Goal: Find specific page/section: Find specific page/section

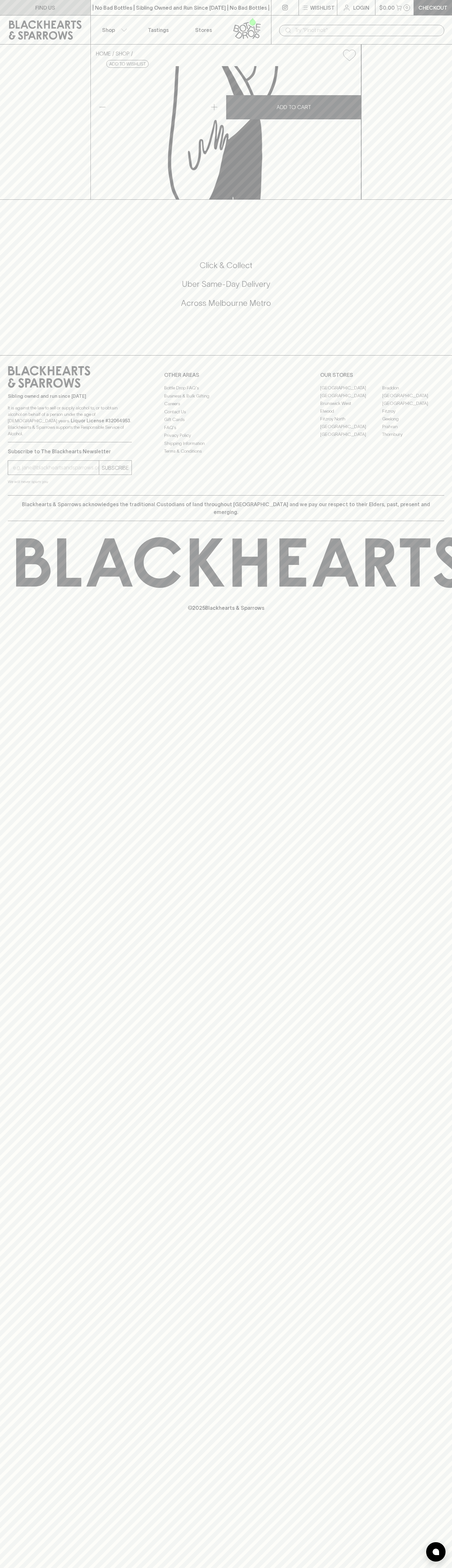
click at [3, 7] on link "FIND US" at bounding box center [45, 7] width 90 height 15
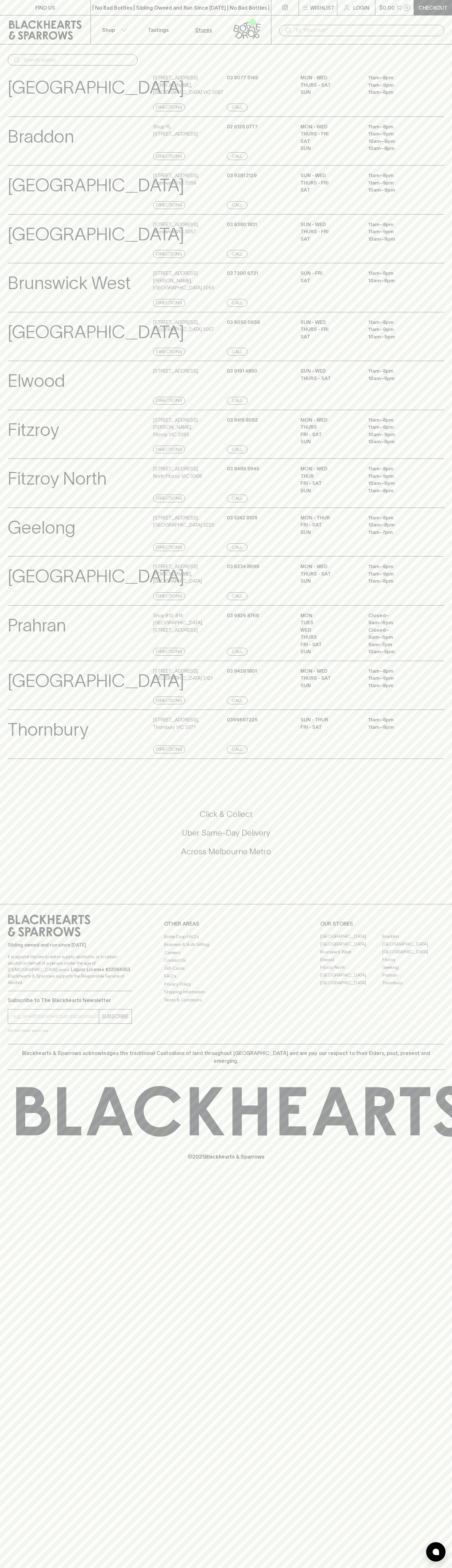
click at [330, 1567] on html "FIND US | No Bad Bottles | Sibling Owned and Run Since 2006 | No Bad Bottles | …" at bounding box center [226, 784] width 452 height 1568
click at [26, 169] on div "Brunswick View Store Details 379 Sydney Road , Brunswick VIC 3056 Directions 03…" at bounding box center [226, 189] width 436 height 49
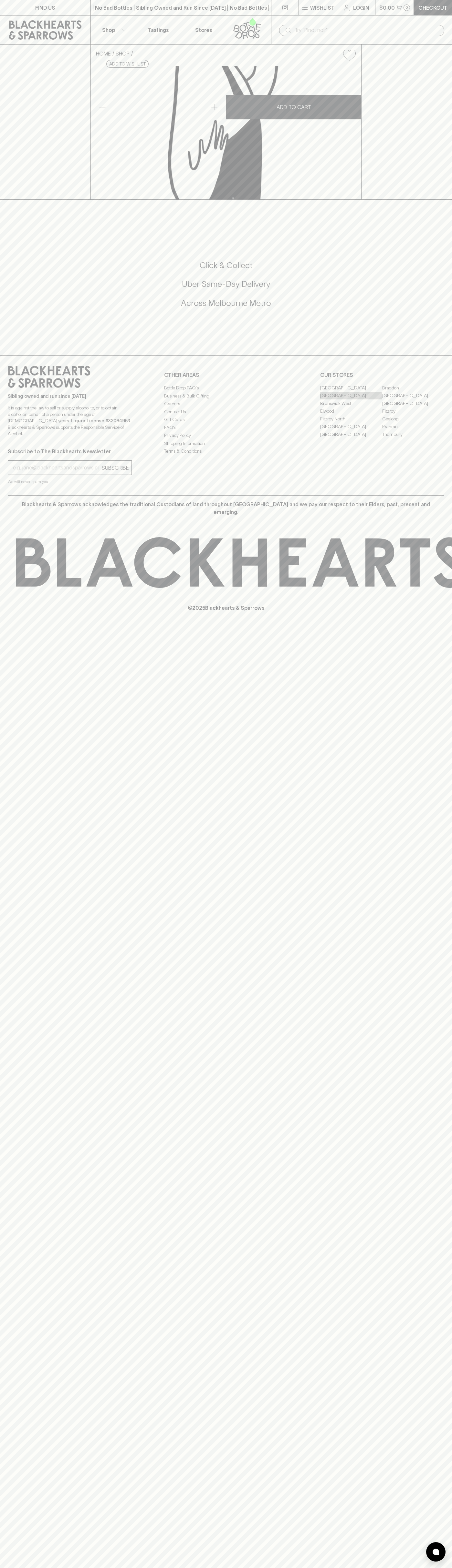
click at [351, 399] on link "[GEOGRAPHIC_DATA]" at bounding box center [351, 395] width 62 height 8
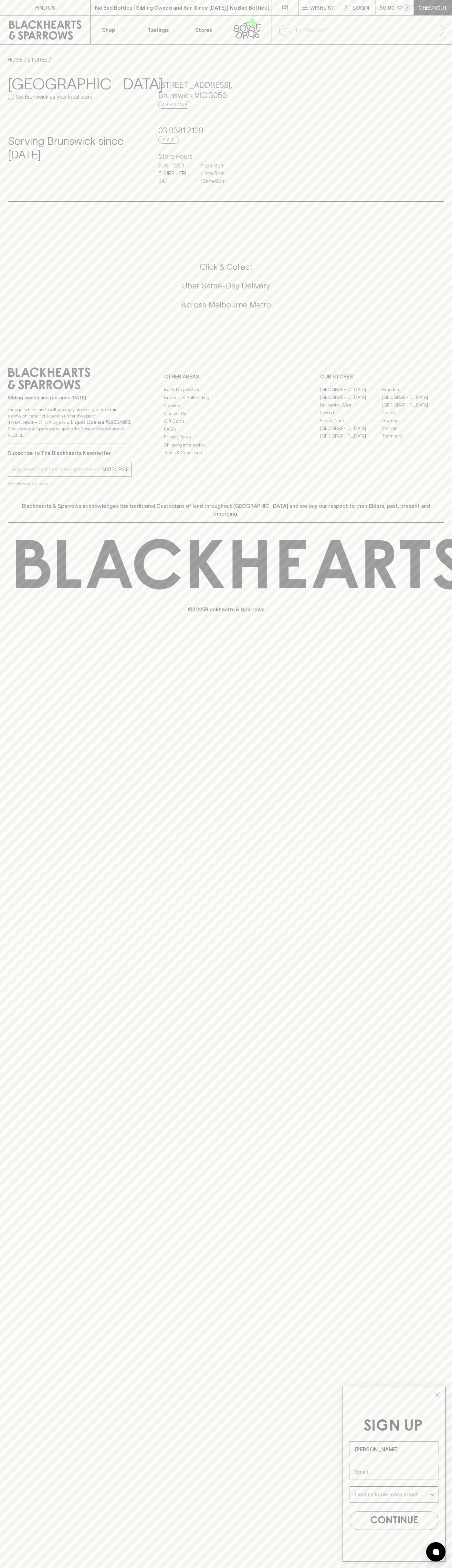
type input "[PERSON_NAME]"
